Goal: Transaction & Acquisition: Purchase product/service

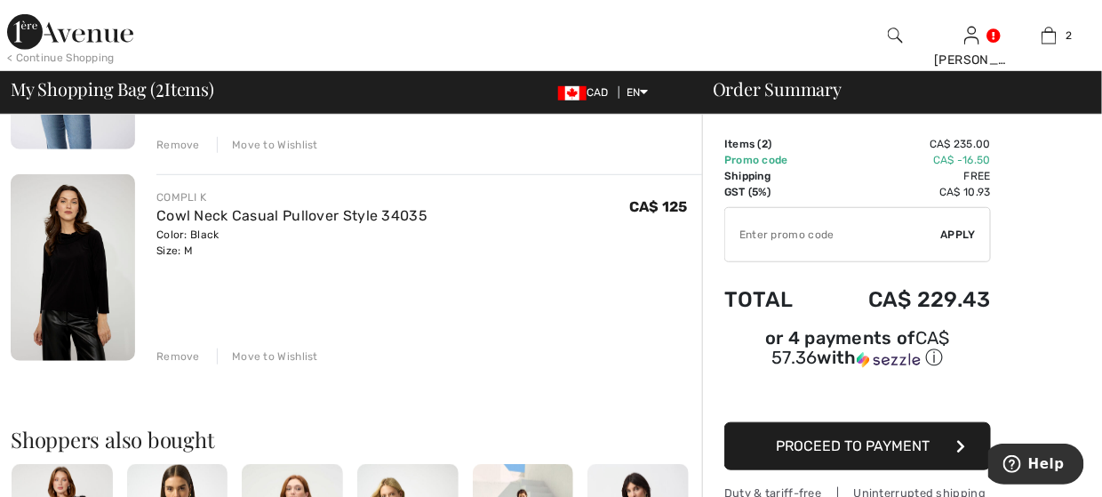
scroll to position [356, 0]
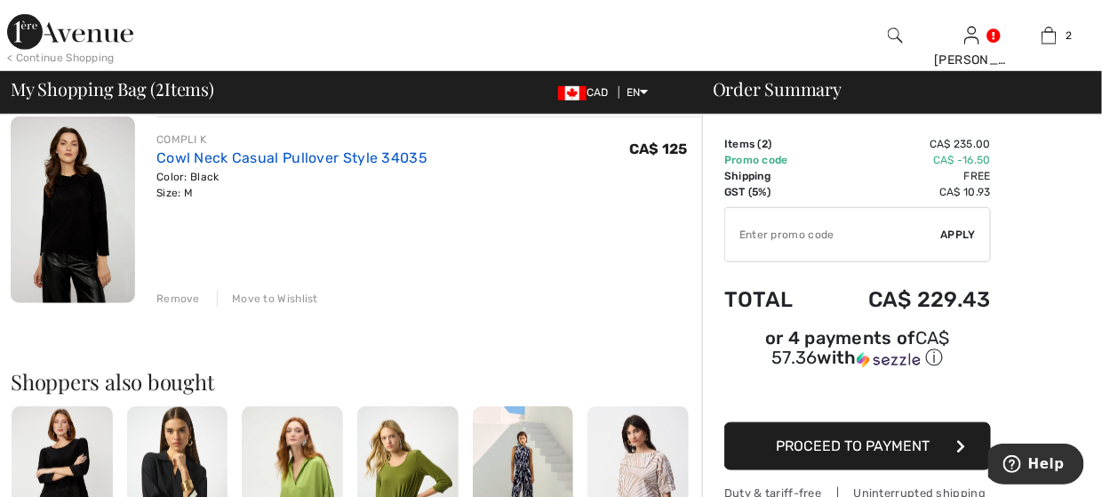
click at [228, 156] on link "Cowl Neck Casual Pullover Style 34035" at bounding box center [291, 157] width 271 height 17
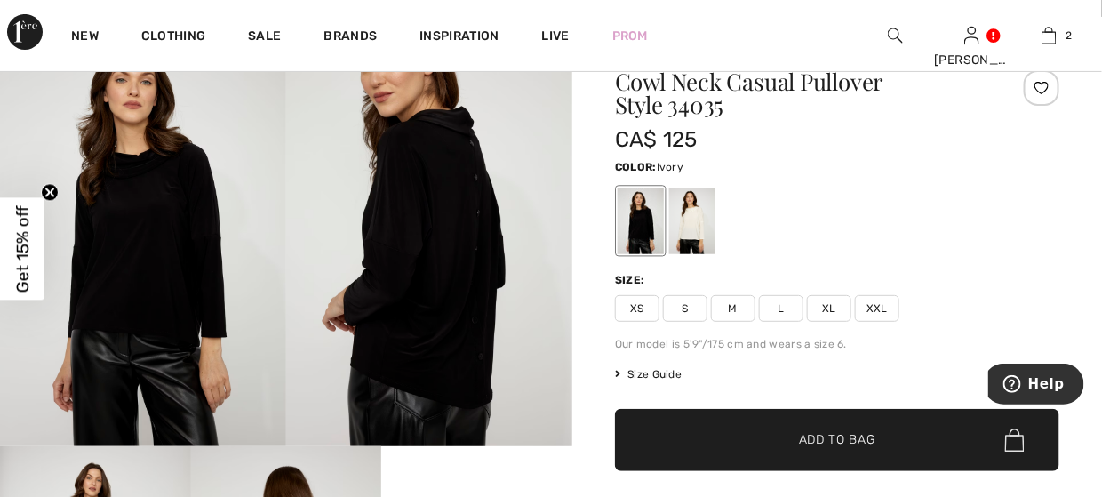
click at [680, 213] on div at bounding box center [692, 221] width 46 height 67
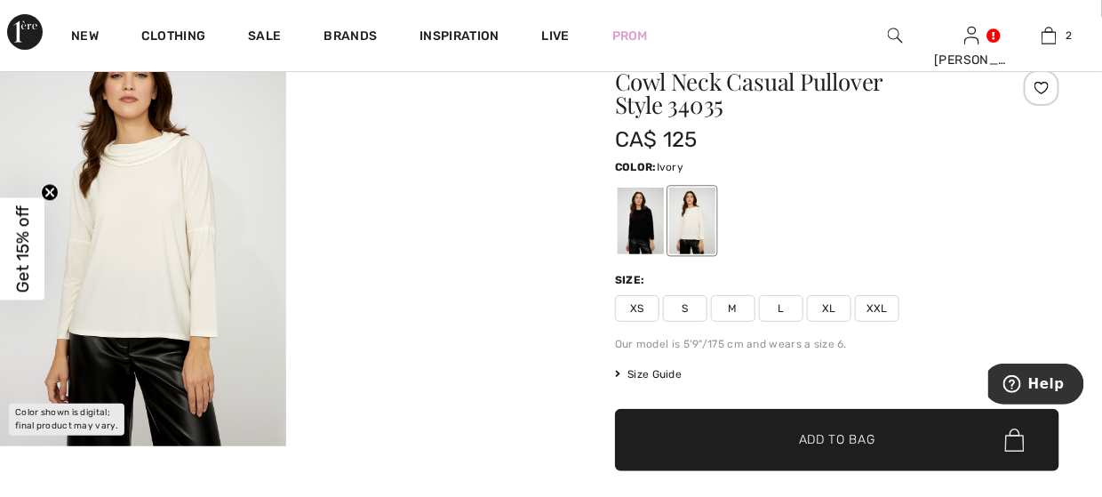
click at [169, 219] on img at bounding box center [143, 231] width 286 height 429
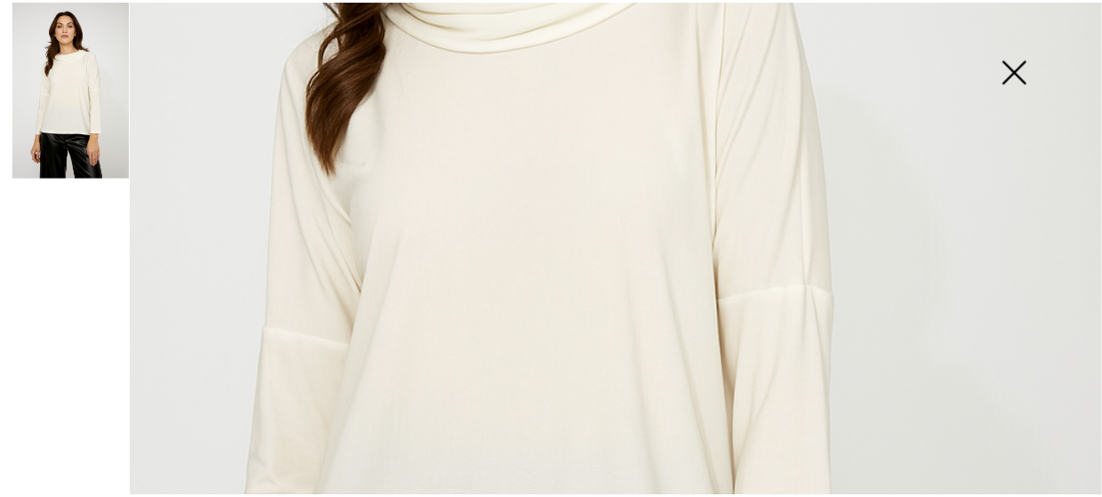
scroll to position [711, 0]
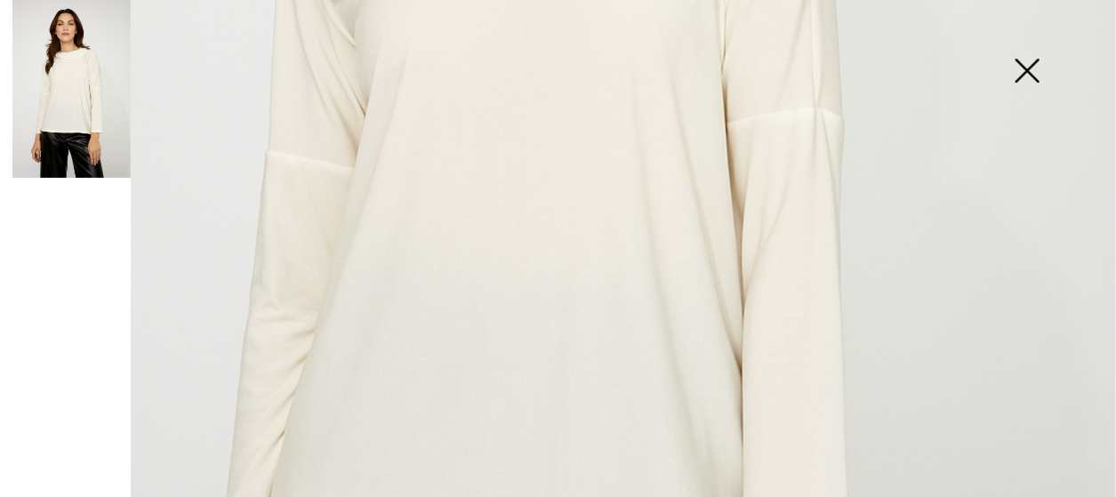
drag, startPoint x: 1022, startPoint y: 71, endPoint x: 949, endPoint y: 71, distance: 73.8
click at [1022, 71] on img at bounding box center [1026, 73] width 89 height 92
